Goal: Information Seeking & Learning: Understand process/instructions

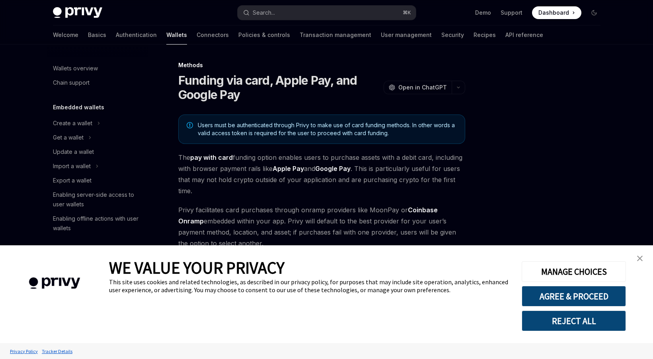
click at [635, 257] on link "close banner" at bounding box center [640, 259] width 16 height 16
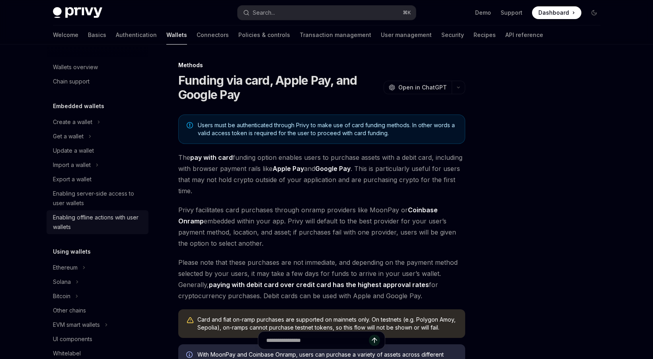
scroll to position [2, 0]
click at [88, 35] on link "Basics" at bounding box center [97, 34] width 18 height 19
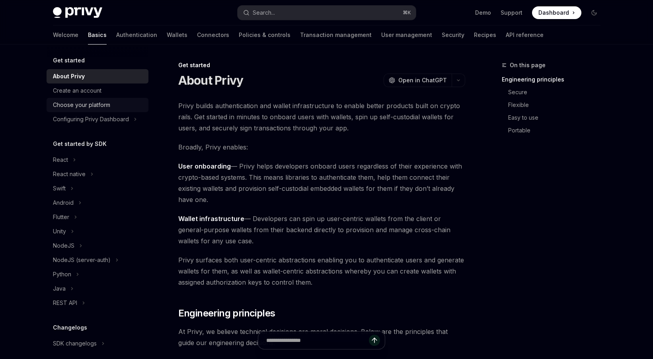
click at [93, 106] on div "Choose your platform" at bounding box center [81, 105] width 57 height 10
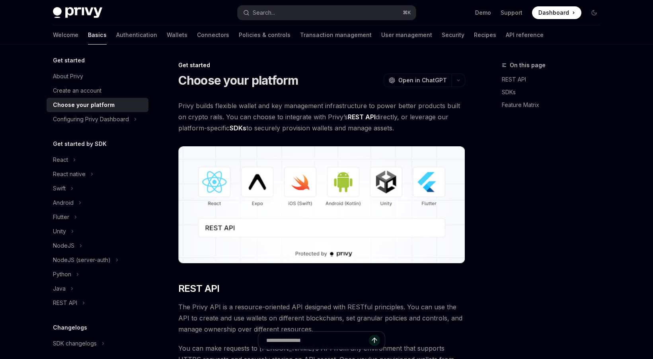
type textarea "*"
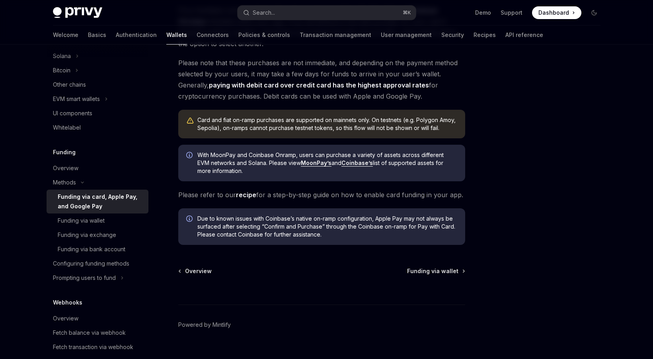
scroll to position [214, 0]
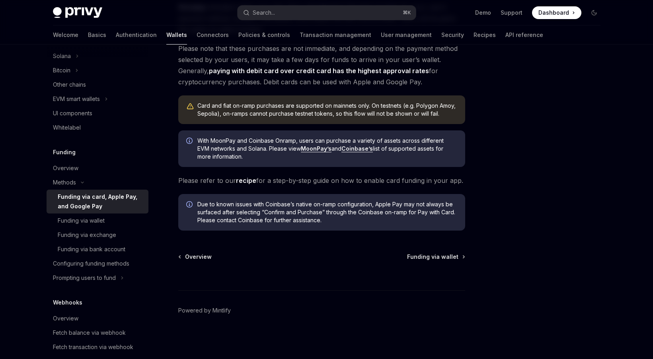
click at [313, 243] on div "Methods Funding via card, Apple Pay, and Google Pay OpenAI Open in ChatGPT Open…" at bounding box center [246, 102] width 439 height 513
click at [116, 36] on link "Authentication" at bounding box center [136, 34] width 41 height 19
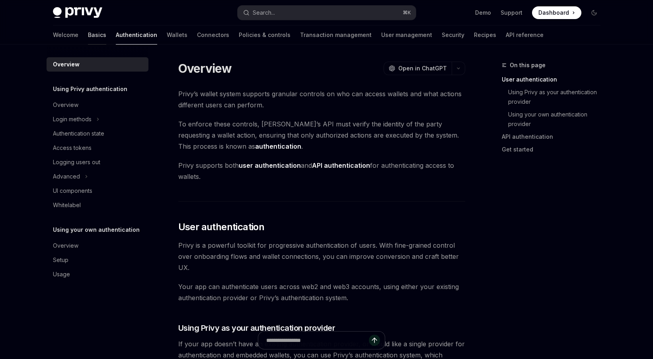
click at [88, 37] on link "Basics" at bounding box center [97, 34] width 18 height 19
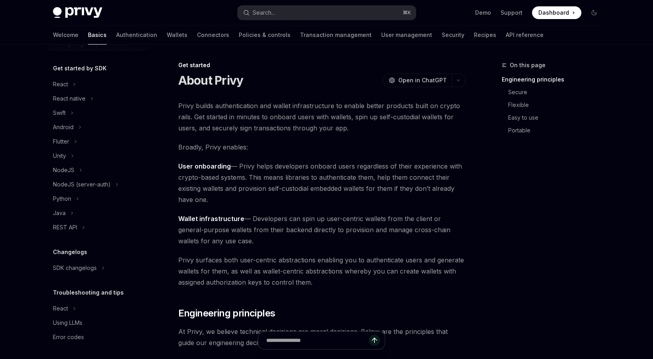
scroll to position [78, 0]
click at [82, 79] on button "React" at bounding box center [98, 83] width 102 height 14
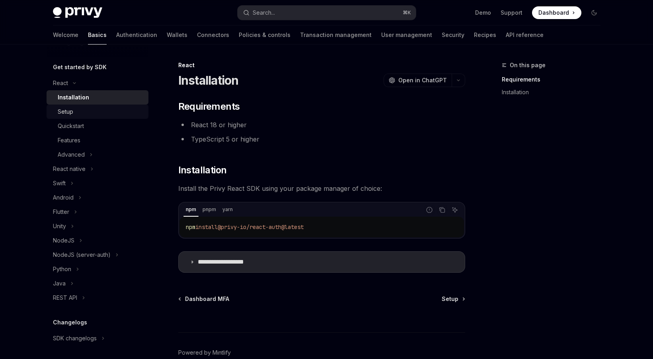
click at [116, 110] on div "Setup" at bounding box center [101, 112] width 86 height 10
type textarea "*"
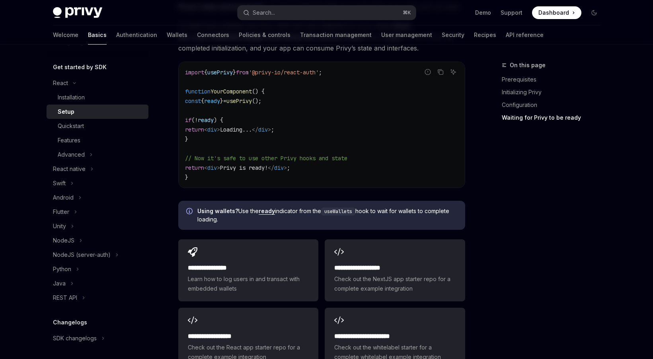
scroll to position [989, 0]
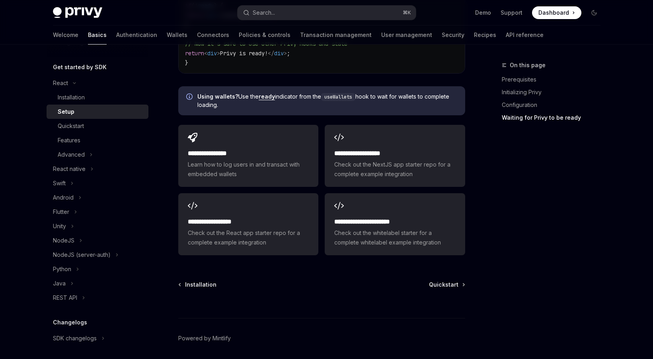
click at [284, 298] on div at bounding box center [321, 303] width 287 height 29
